Goal: Task Accomplishment & Management: Use online tool/utility

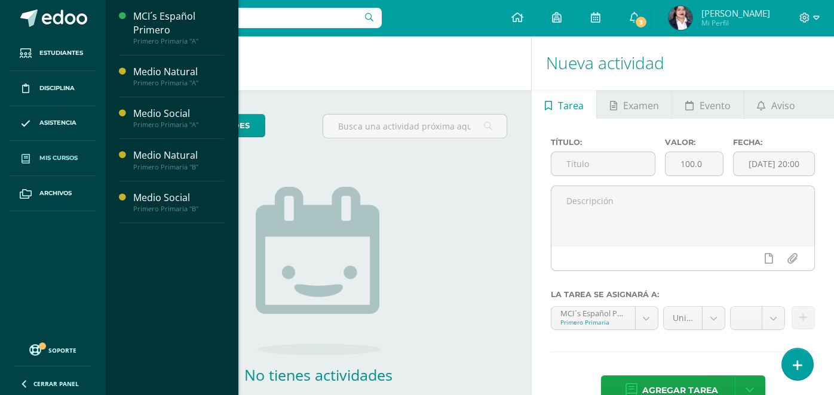
click at [51, 159] on span "Mis cursos" at bounding box center [58, 159] width 38 height 10
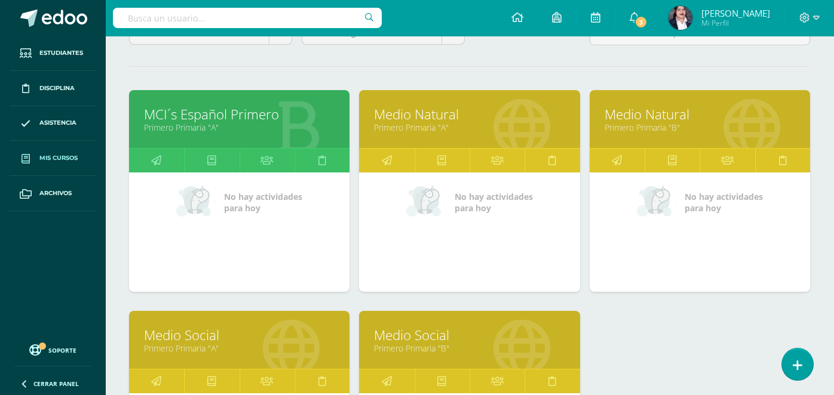
scroll to position [181, 0]
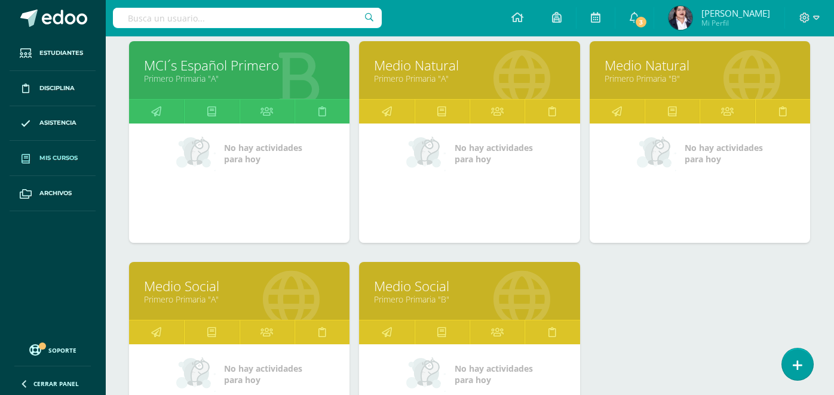
click at [471, 66] on link "Medio Natural" at bounding box center [469, 65] width 191 height 19
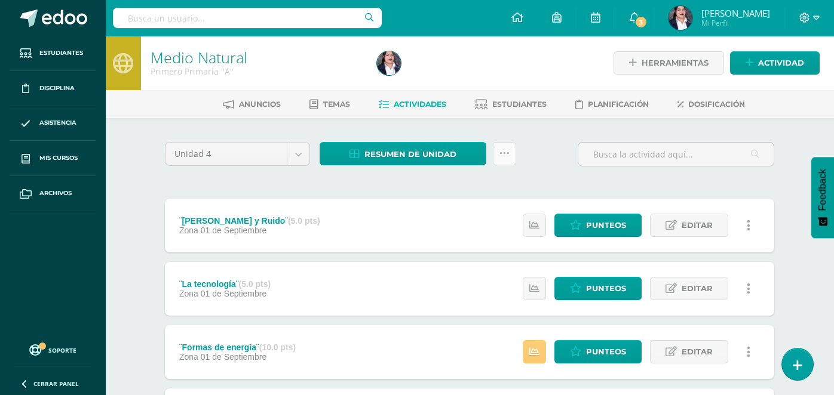
click at [501, 158] on link at bounding box center [504, 153] width 23 height 23
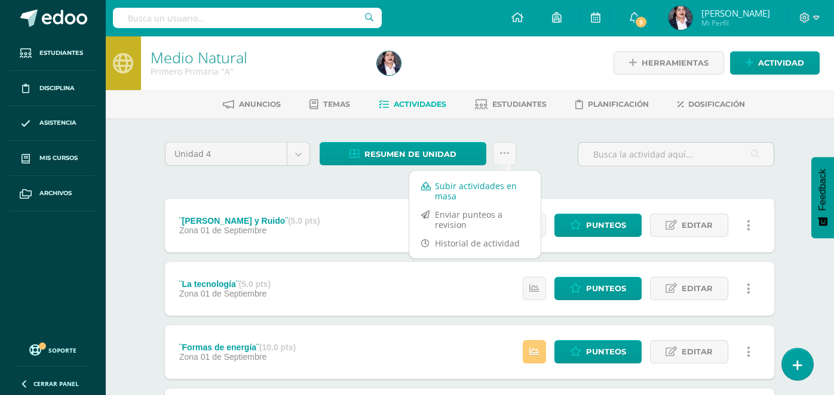
click at [490, 189] on link "Subir actividades en masa" at bounding box center [474, 191] width 131 height 29
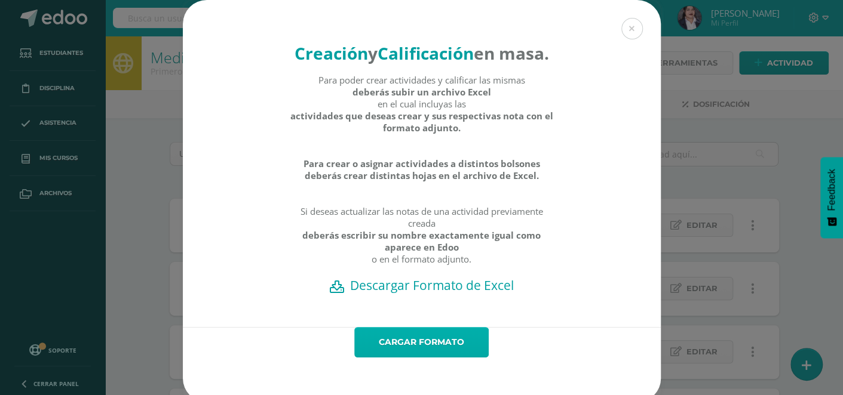
click at [401, 358] on link "Cargar formato" at bounding box center [421, 342] width 134 height 30
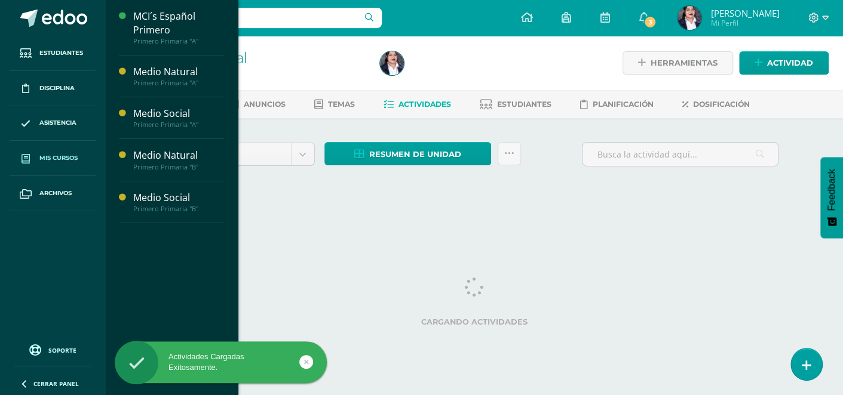
click at [61, 156] on span "Mis cursos" at bounding box center [58, 159] width 38 height 10
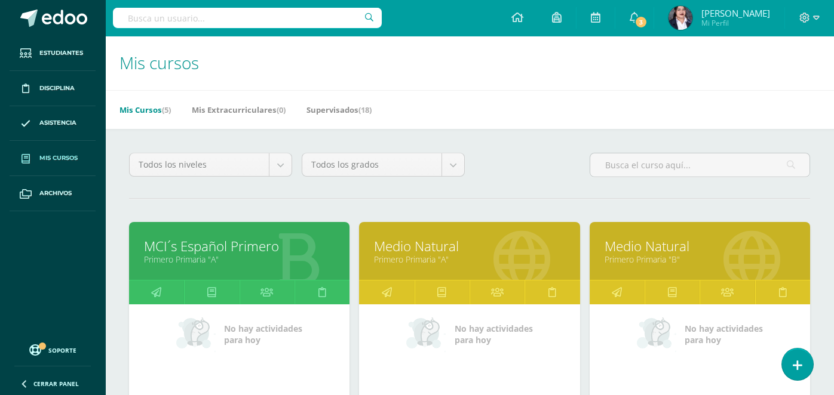
click at [659, 251] on link "Medio Natural" at bounding box center [700, 246] width 191 height 19
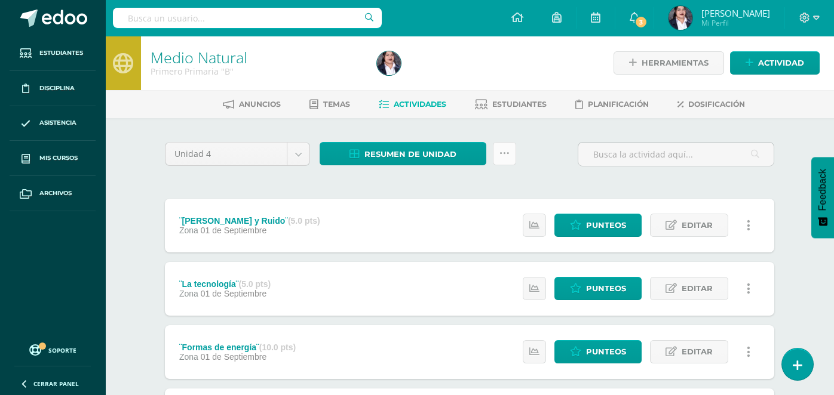
click at [502, 152] on icon at bounding box center [504, 154] width 10 height 10
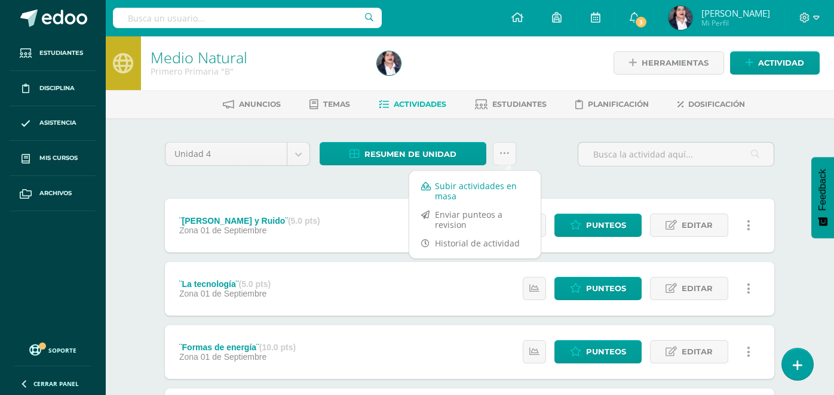
click at [467, 186] on link "Subir actividades en masa" at bounding box center [474, 191] width 131 height 29
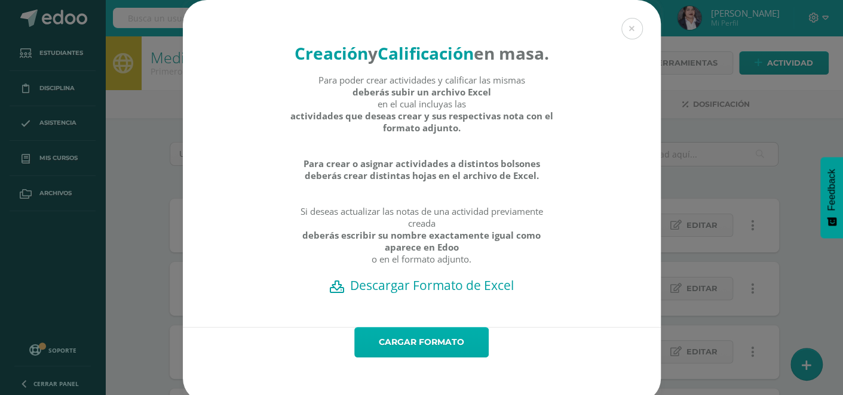
click at [378, 358] on link "Cargar formato" at bounding box center [421, 342] width 134 height 30
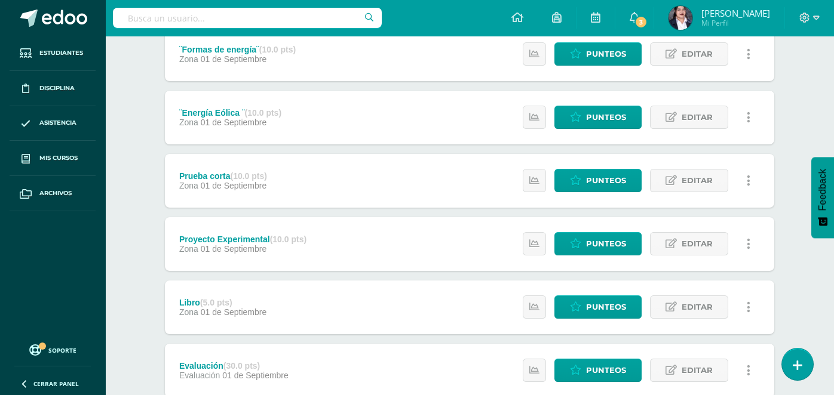
scroll to position [501, 0]
